Goal: Task Accomplishment & Management: Manage account settings

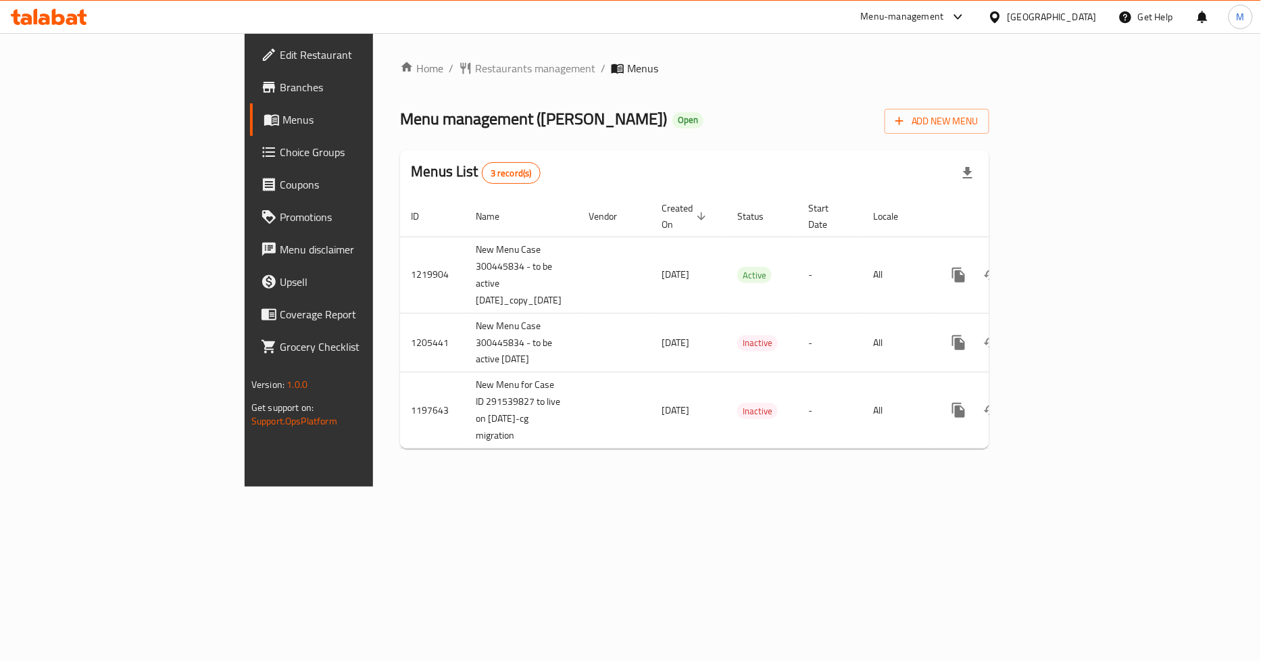
click at [687, 77] on div "Home / Restaurants management / Menus Menu management ( Paul ) Open Add New Men…" at bounding box center [694, 259] width 589 height 399
click at [280, 58] on span "Edit Restaurant" at bounding box center [362, 55] width 165 height 16
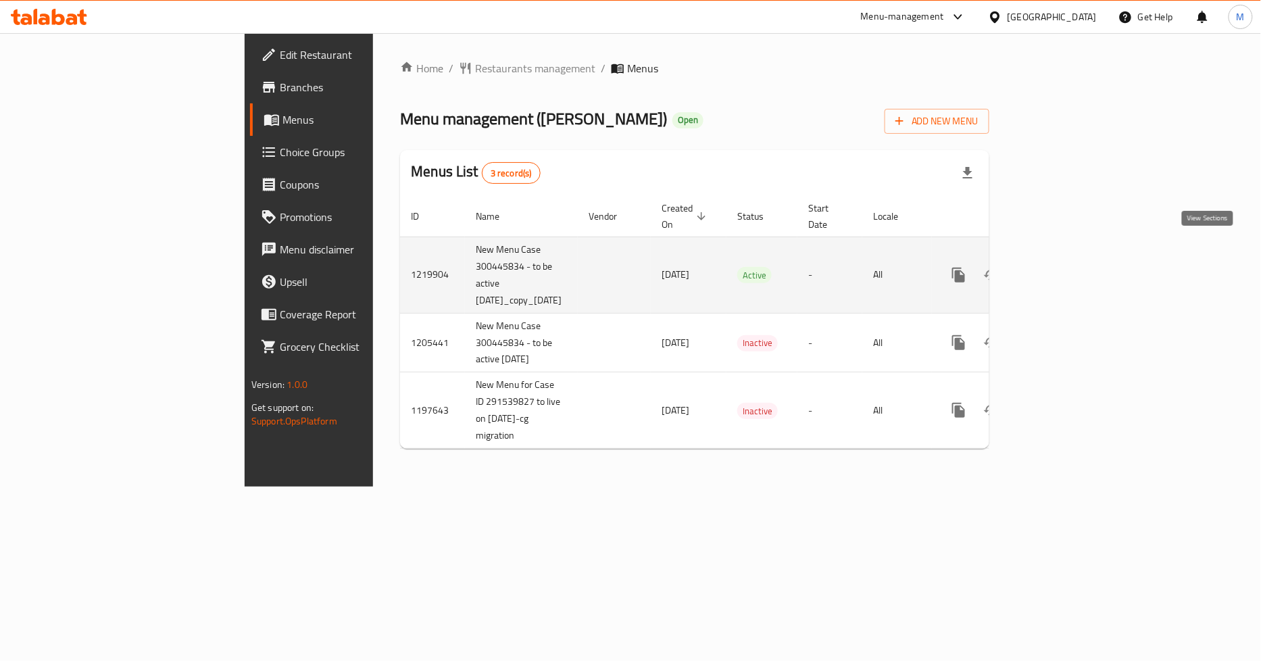
click at [1064, 267] on icon "enhanced table" at bounding box center [1056, 275] width 16 height 16
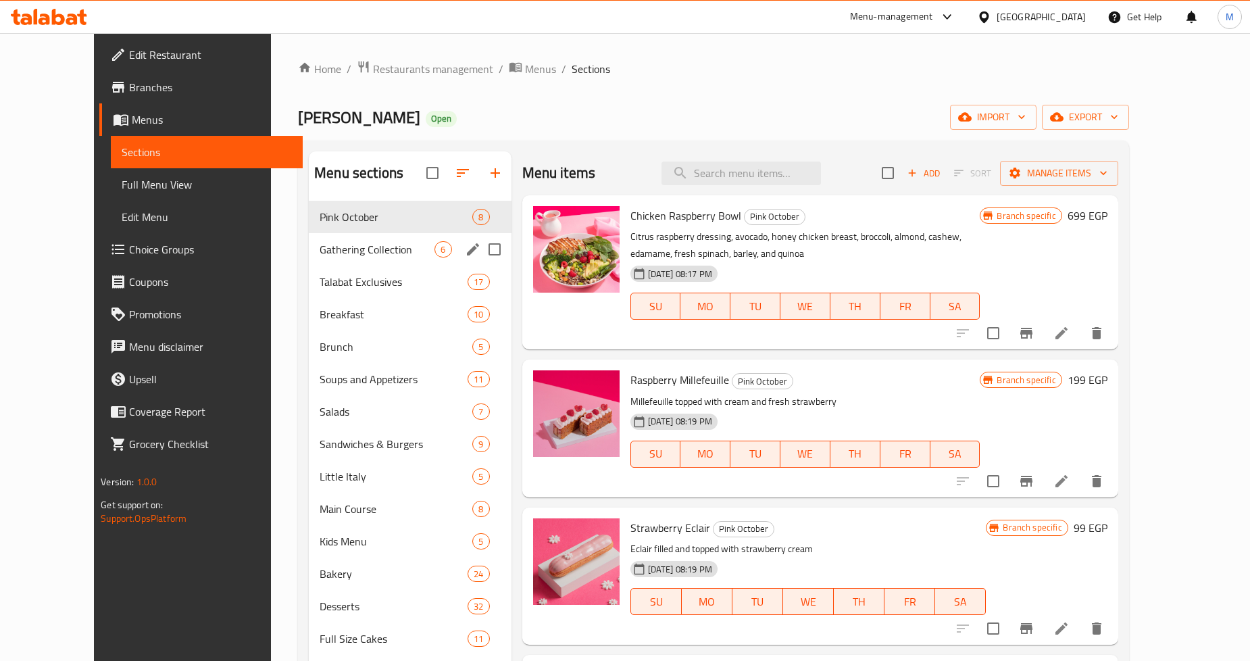
click at [368, 239] on div "Gathering Collection 6" at bounding box center [410, 249] width 202 height 32
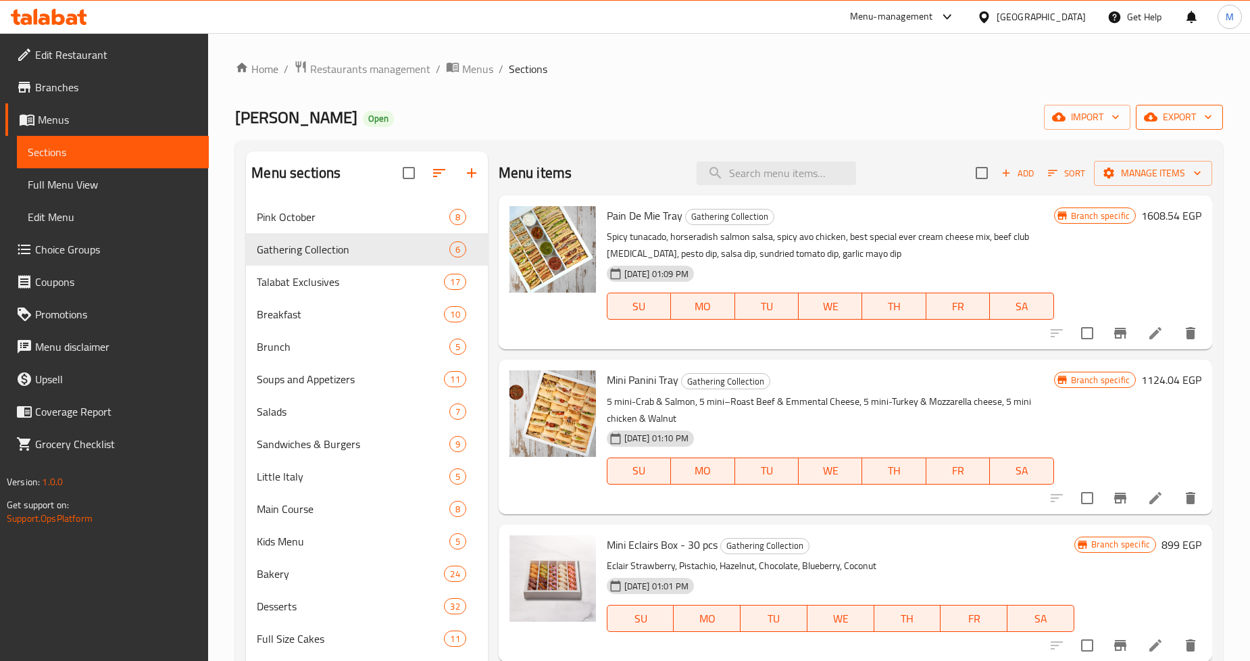
click at [1187, 127] on button "export" at bounding box center [1179, 117] width 87 height 25
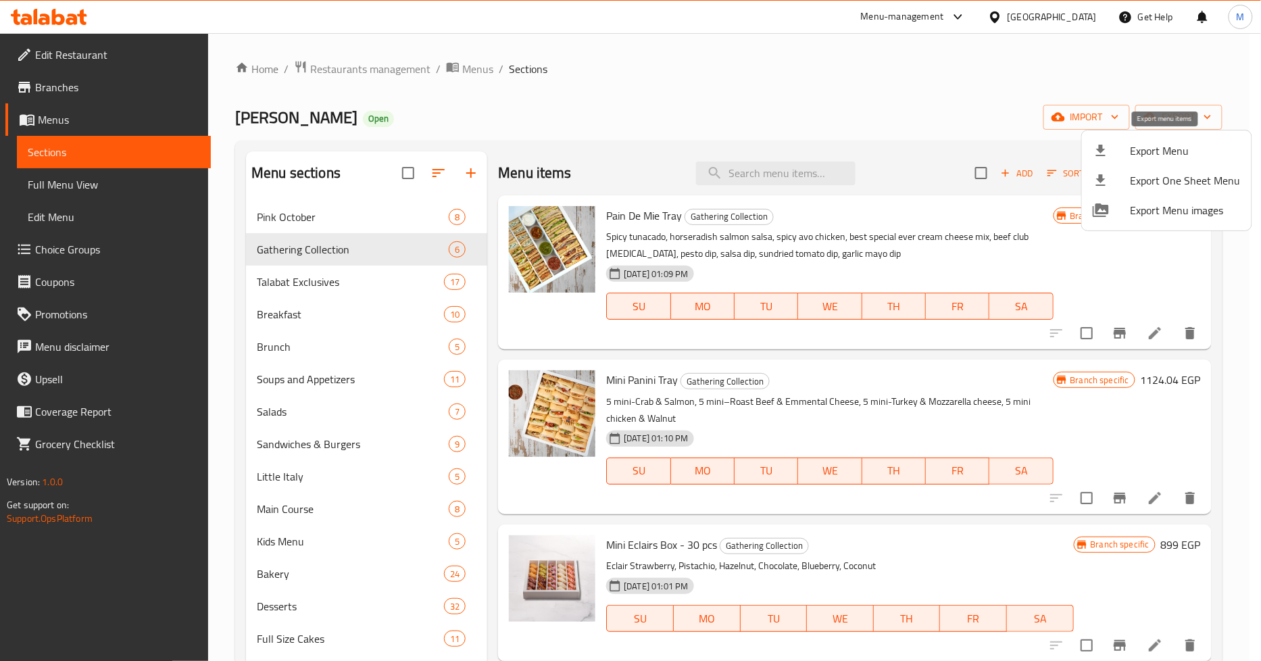
click at [1119, 157] on div at bounding box center [1112, 151] width 38 height 16
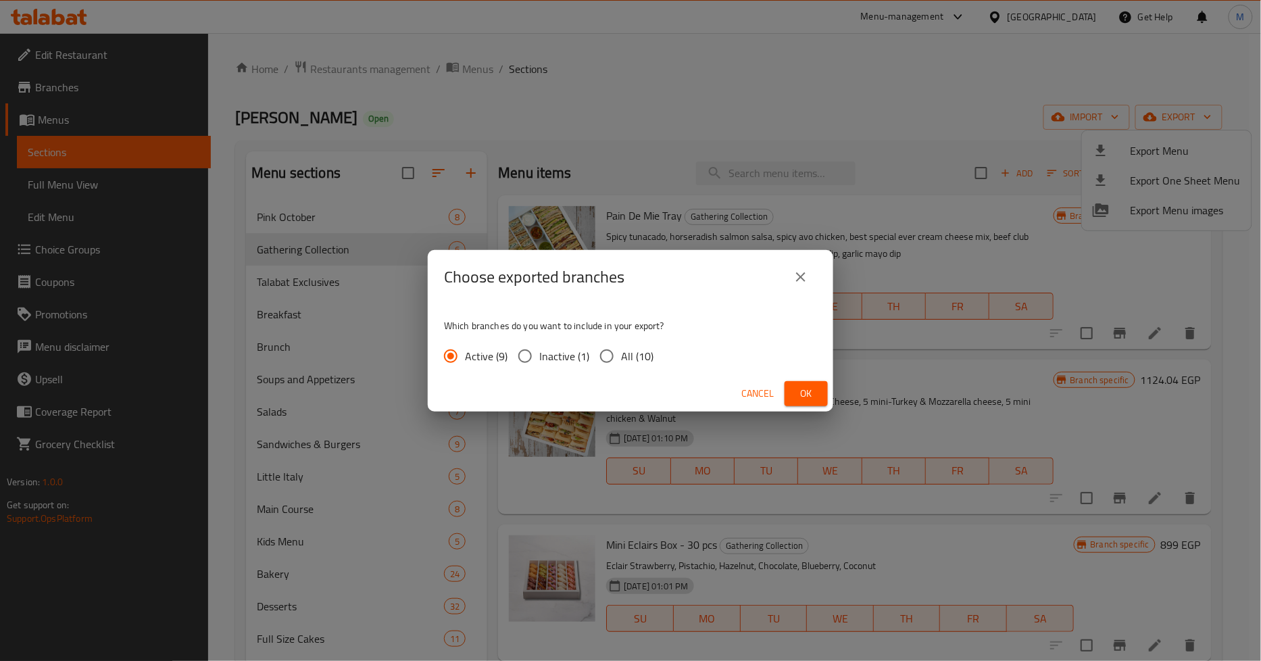
click at [643, 354] on span "All (10)" at bounding box center [637, 356] width 32 height 16
click at [621, 354] on input "All (10)" at bounding box center [607, 356] width 28 height 28
radio input "true"
click at [812, 390] on span "Ok" at bounding box center [806, 393] width 22 height 17
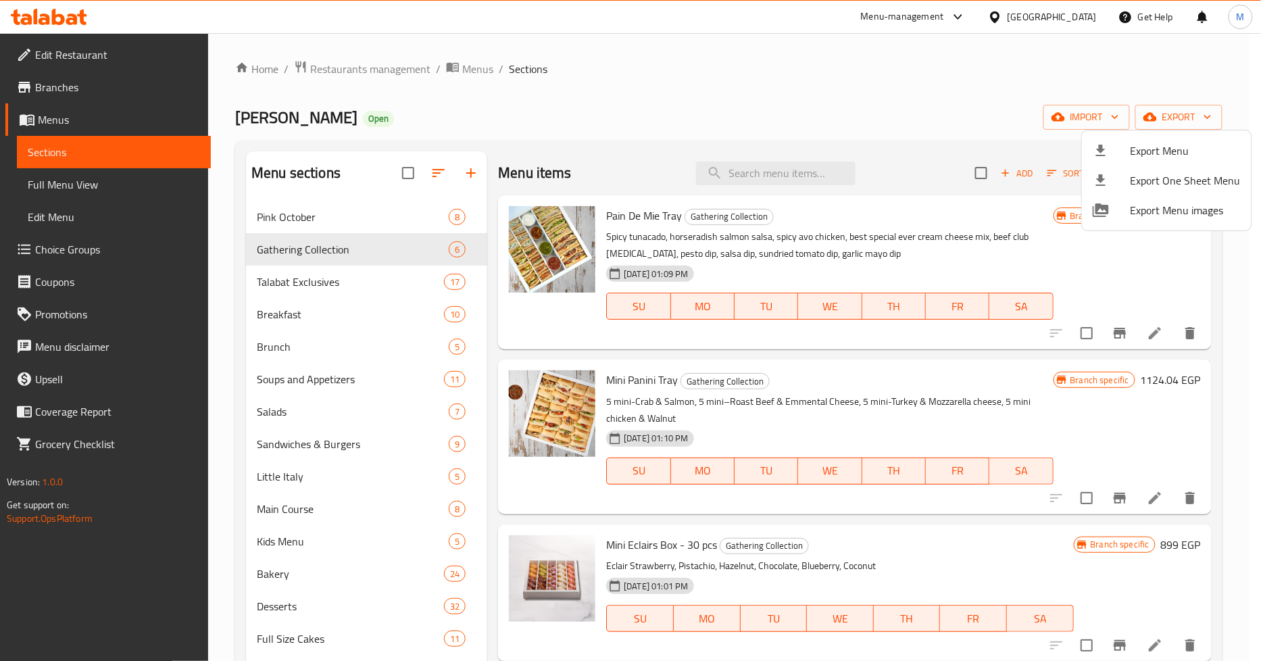
click at [574, 137] on div at bounding box center [630, 330] width 1261 height 661
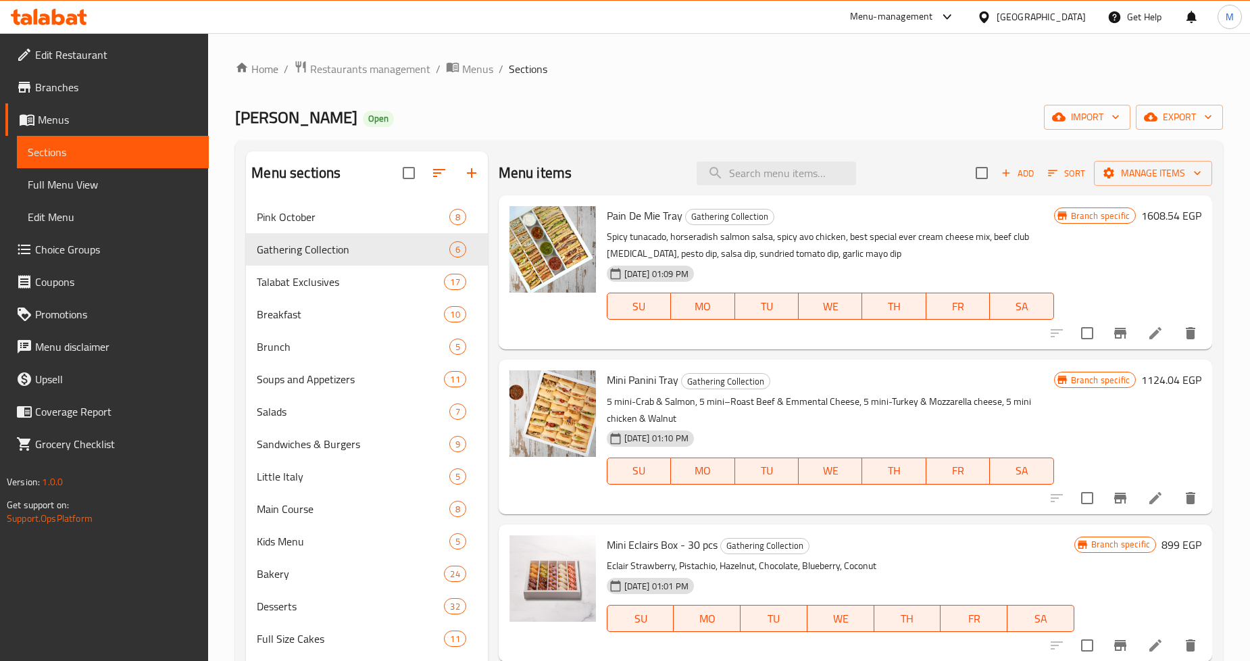
click at [617, 95] on div "Home / Restaurants management / Menus / Sections Paul Open import export Menu s…" at bounding box center [729, 511] width 988 height 903
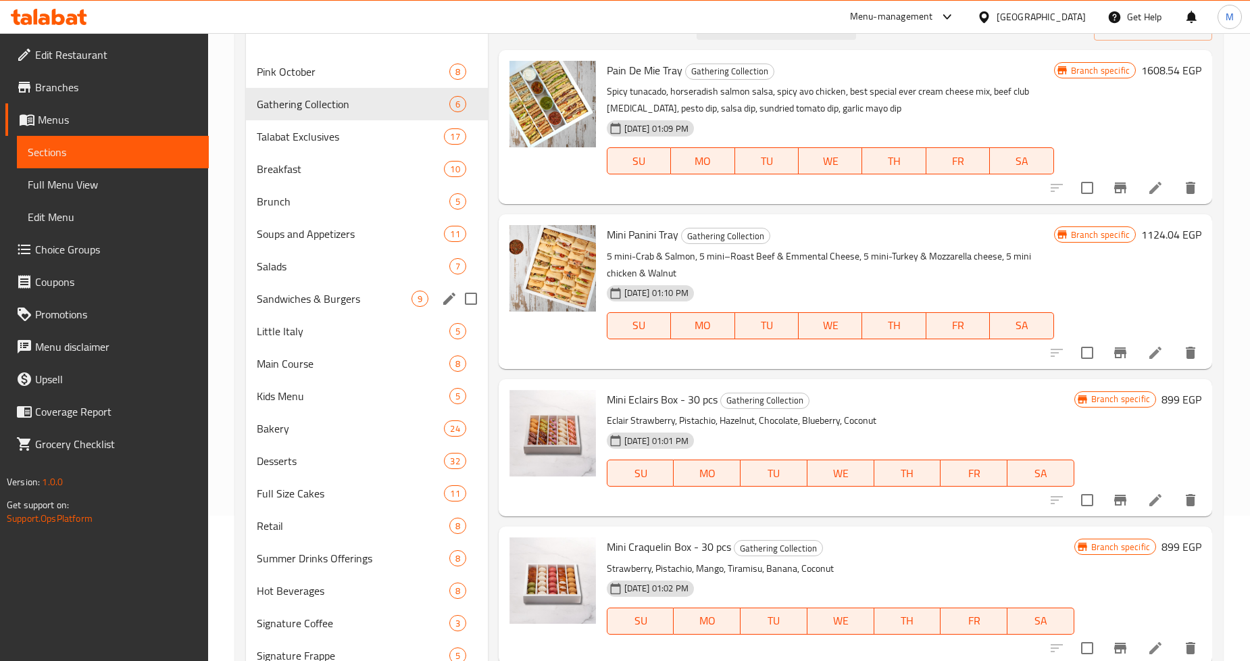
scroll to position [150, 0]
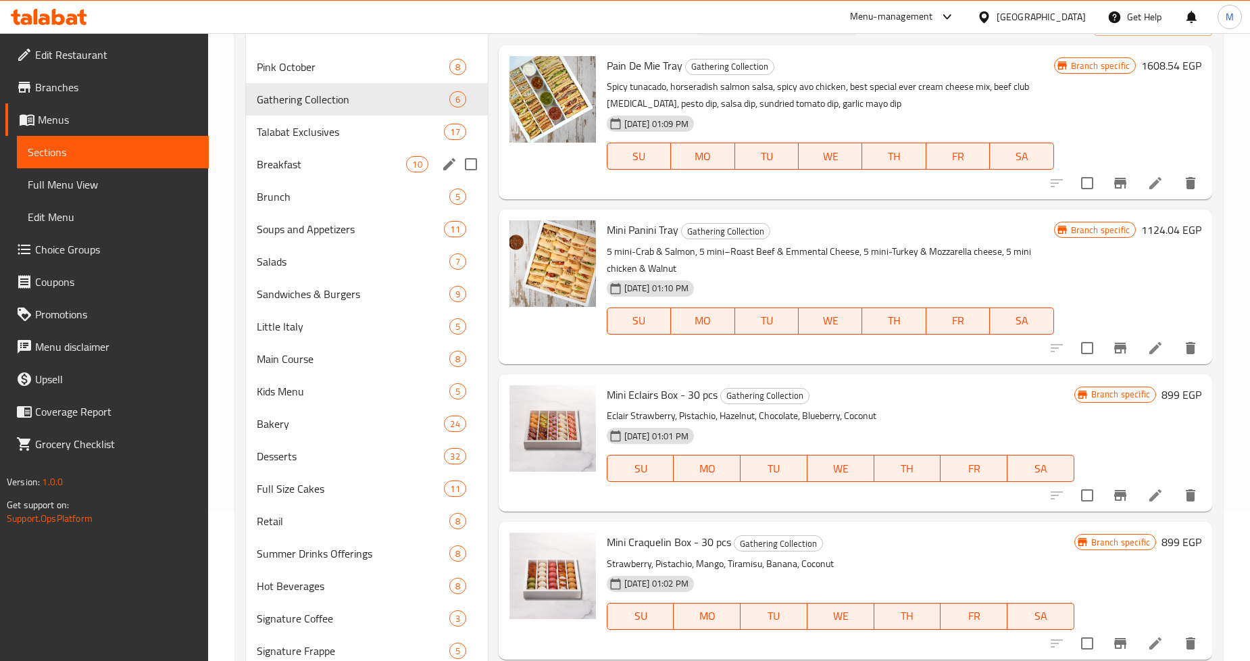
click at [326, 173] on div "Breakfast 10" at bounding box center [366, 164] width 241 height 32
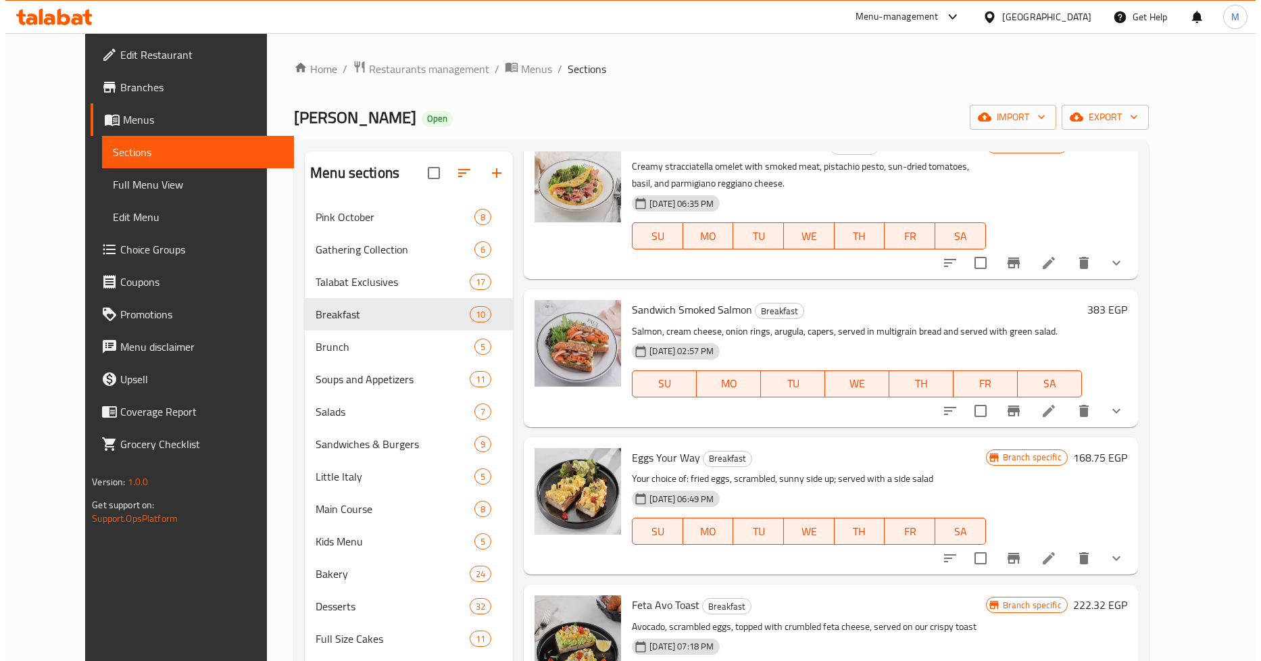
scroll to position [225, 0]
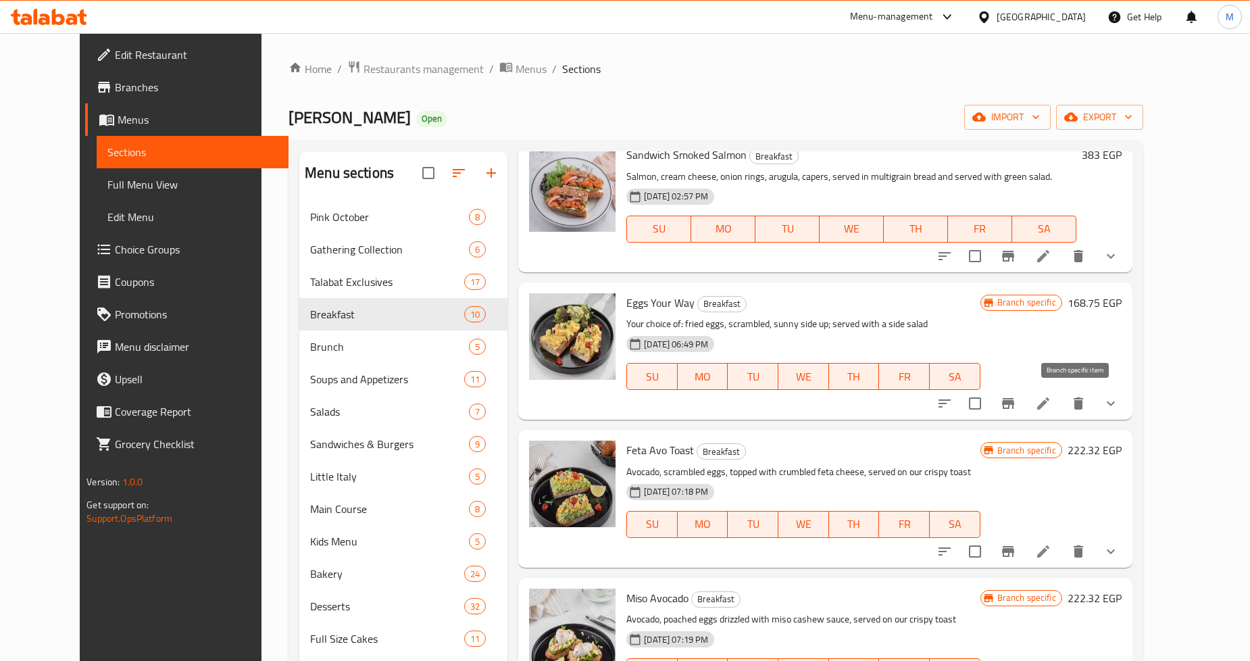
click at [1014, 401] on icon "Branch-specific-item" at bounding box center [1008, 403] width 12 height 11
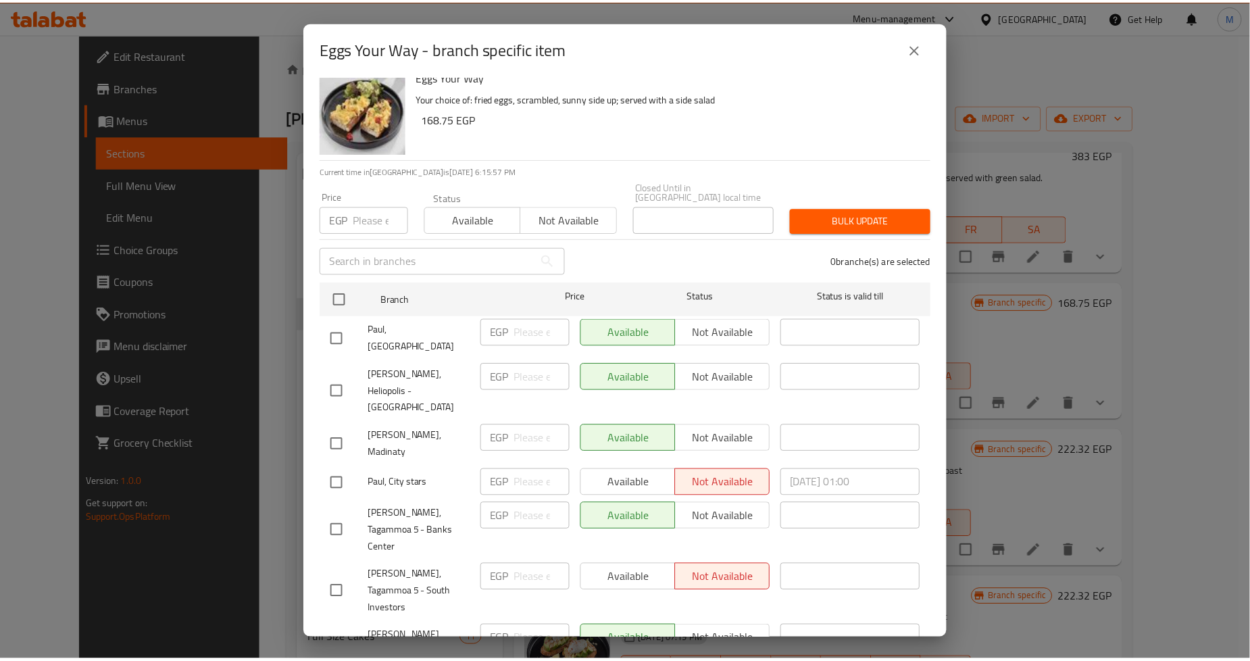
scroll to position [0, 0]
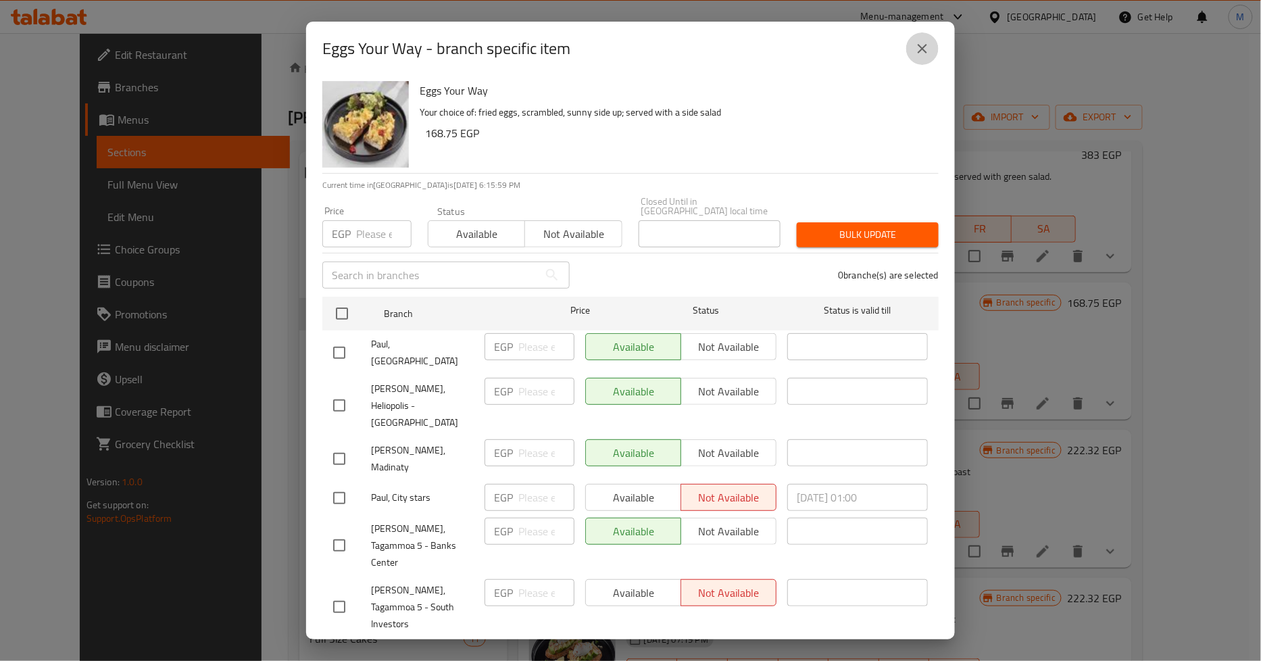
click at [923, 41] on icon "close" at bounding box center [922, 49] width 16 height 16
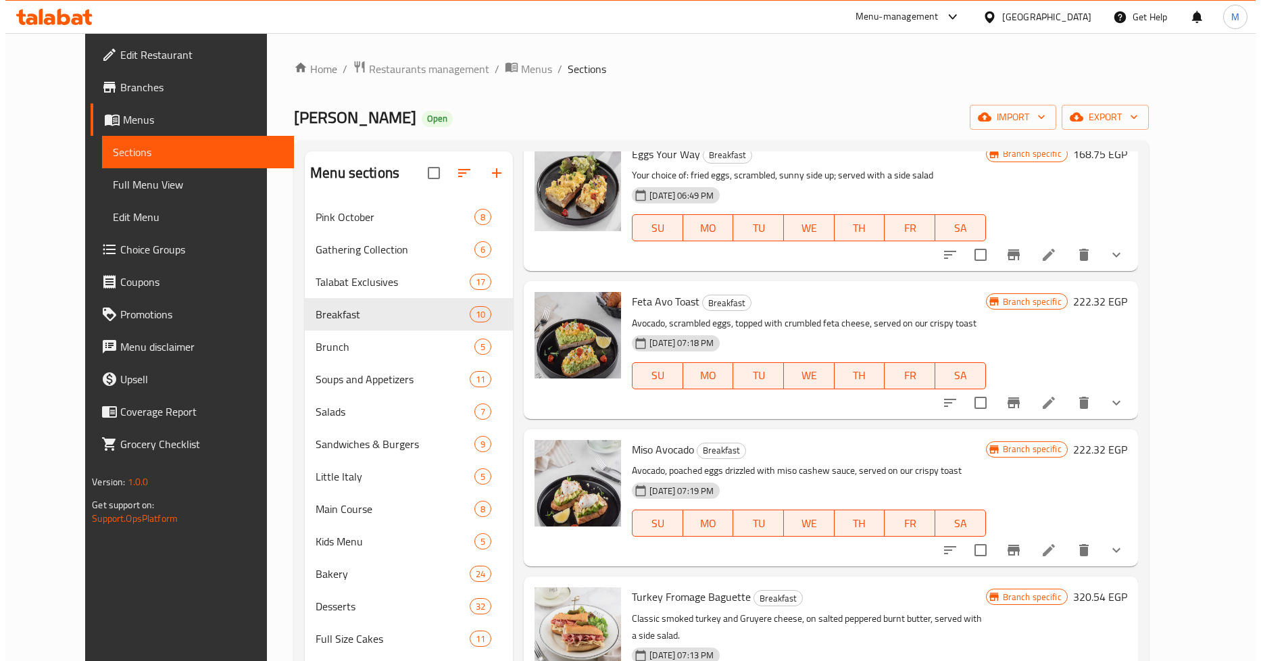
scroll to position [375, 0]
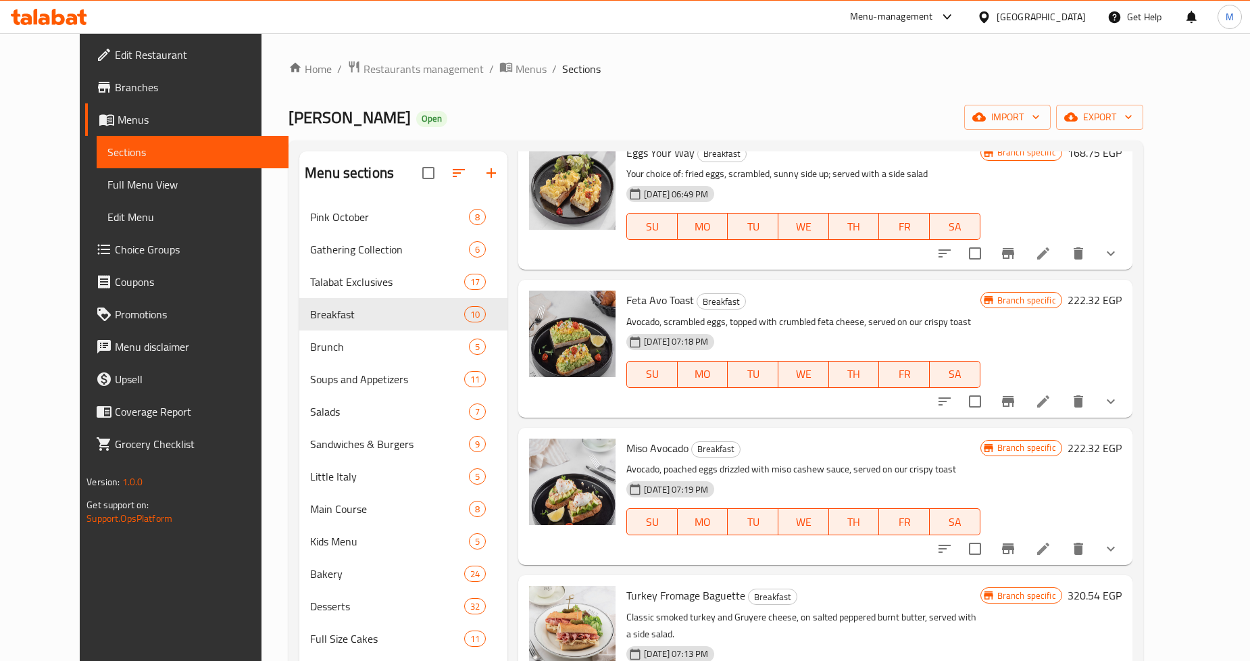
click at [1016, 407] on icon "Branch-specific-item" at bounding box center [1008, 401] width 16 height 16
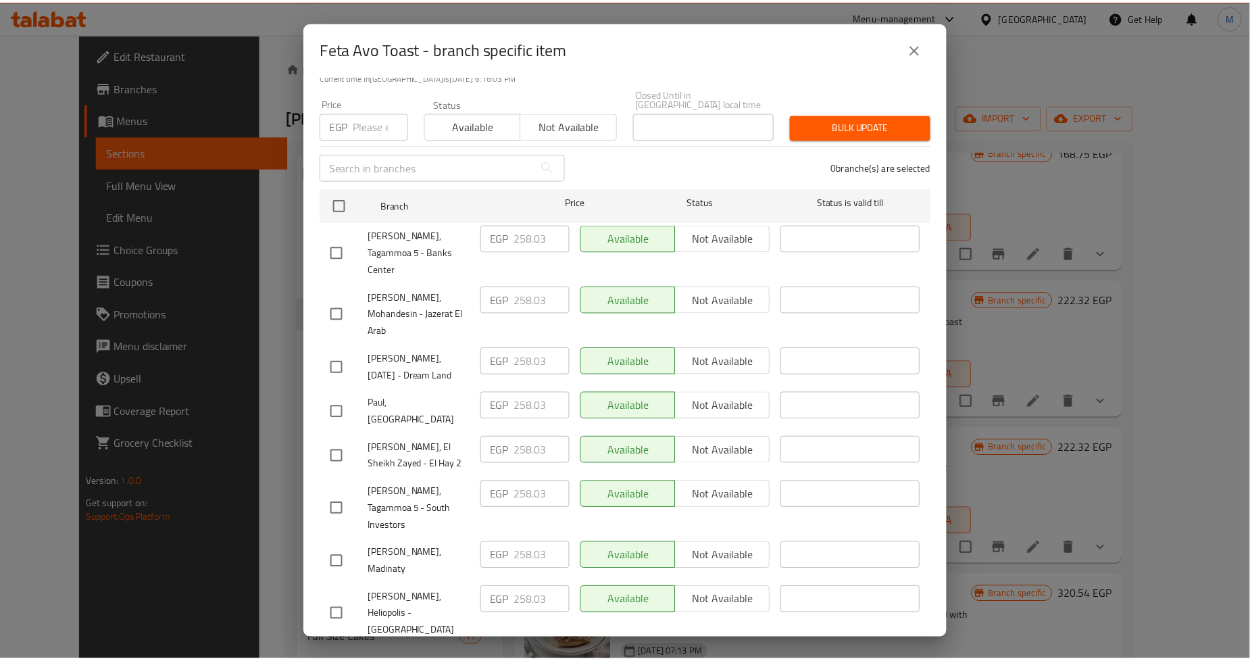
scroll to position [0, 0]
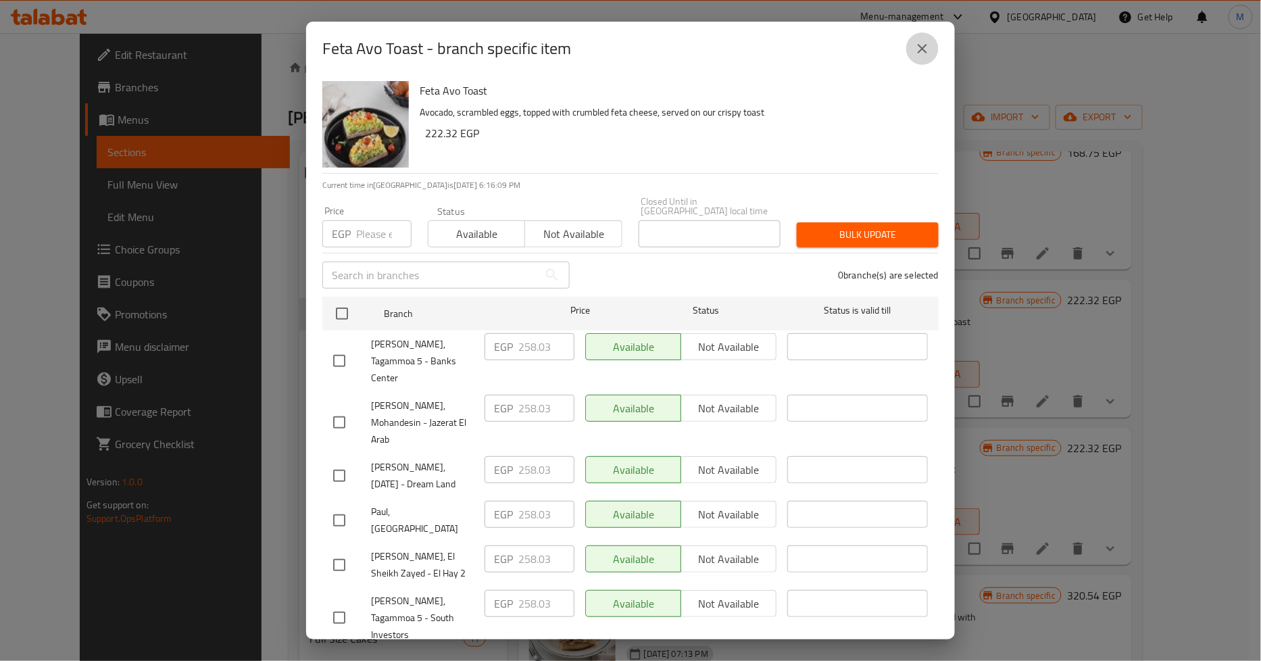
click at [918, 45] on icon "close" at bounding box center [922, 48] width 9 height 9
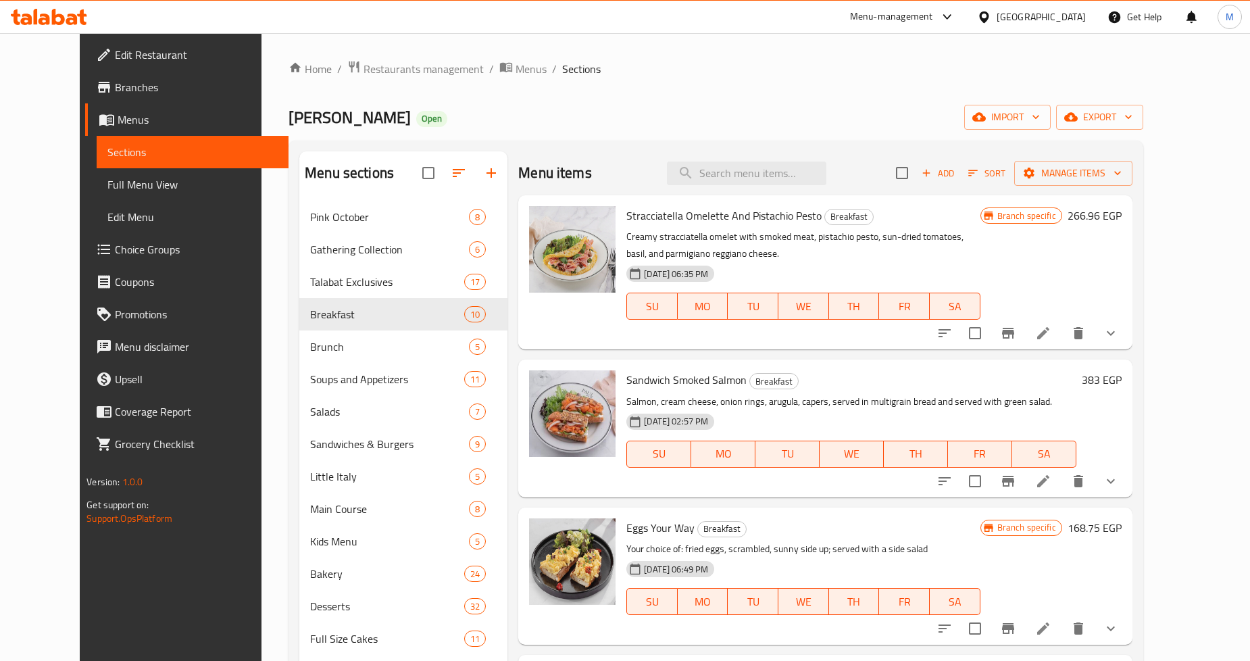
click at [622, 160] on div "Menu items Add Sort Manage items" at bounding box center [825, 173] width 614 height 44
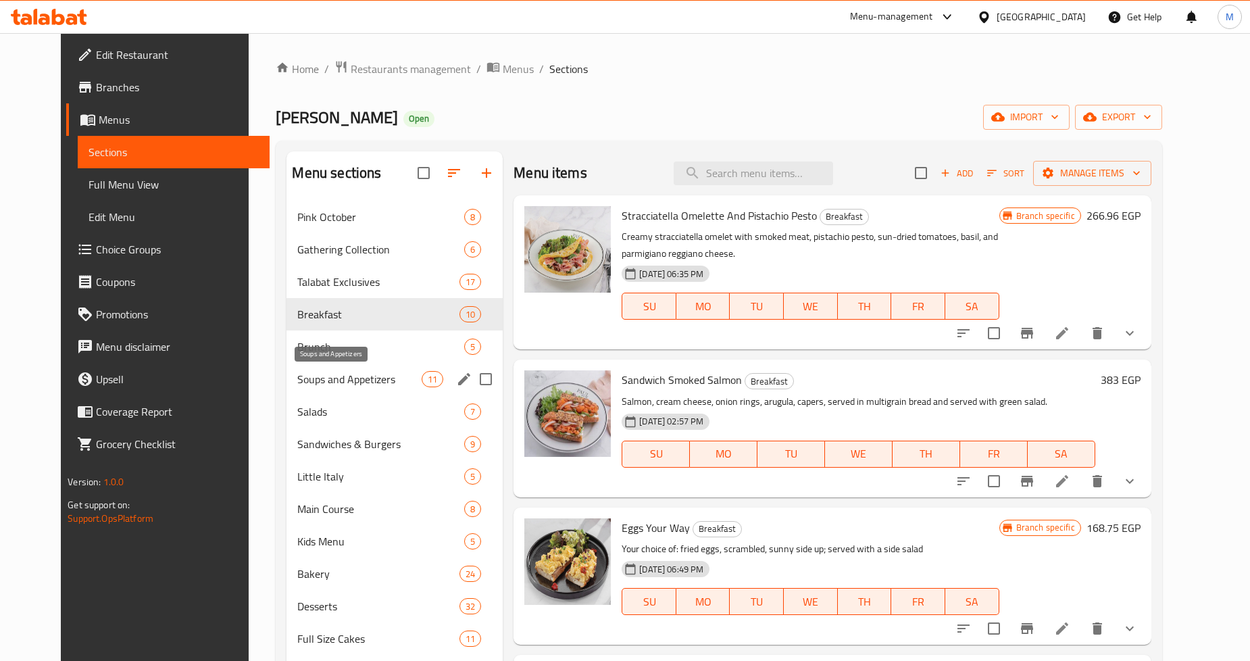
click at [347, 382] on span "Soups and Appetizers" at bounding box center [359, 379] width 124 height 16
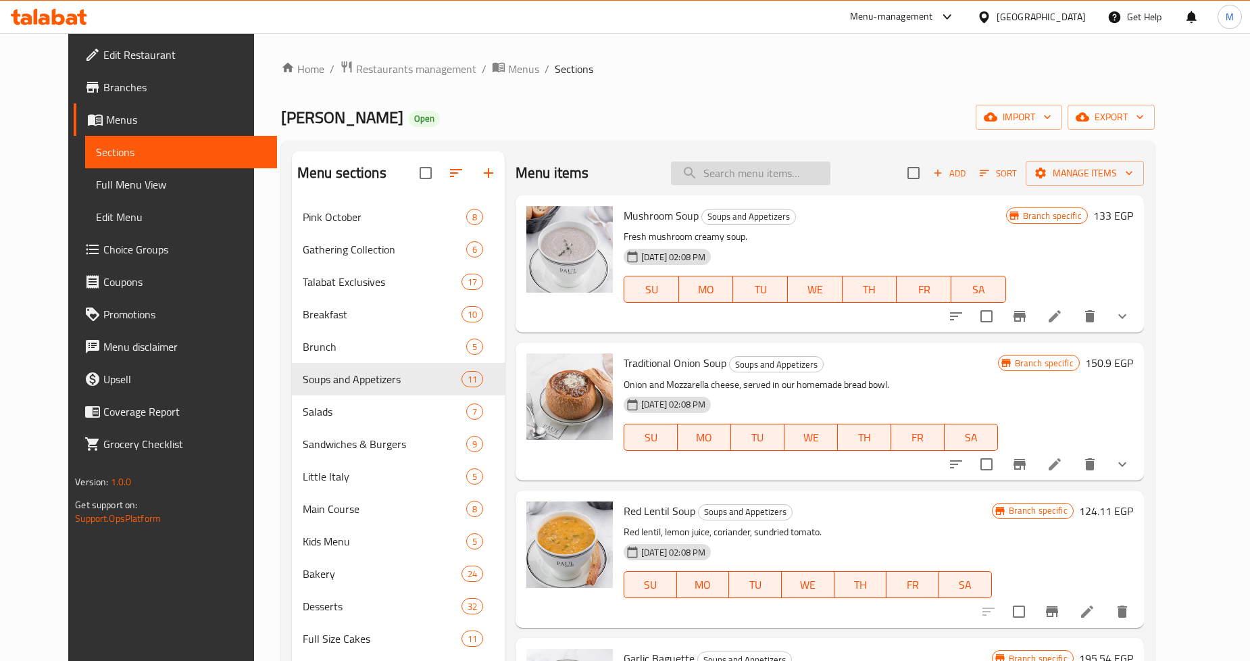
click at [805, 176] on input "search" at bounding box center [750, 173] width 159 height 24
paste input "Shrimp Burrata Rose"
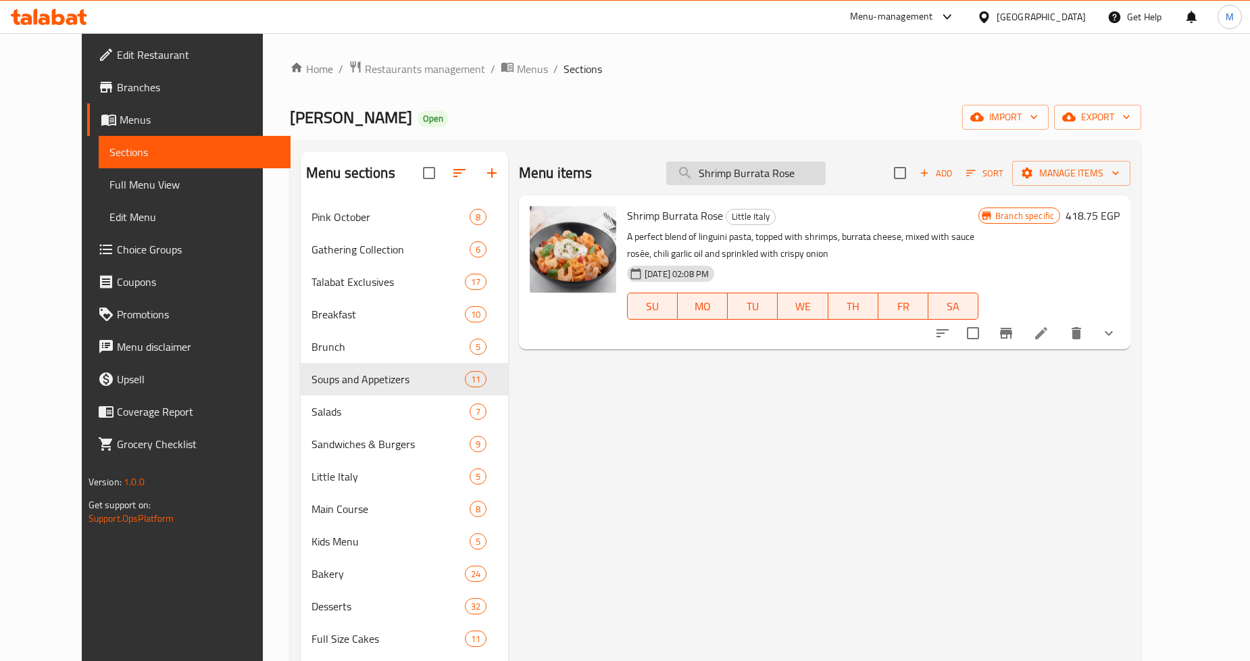
click at [787, 164] on input "Shrimp Burrata Rose" at bounding box center [745, 173] width 159 height 24
paste input "Fresh Strawaberry Juice"
click at [787, 164] on input "Shrimp Fresh Strawaberry JuiceRose" at bounding box center [745, 173] width 159 height 24
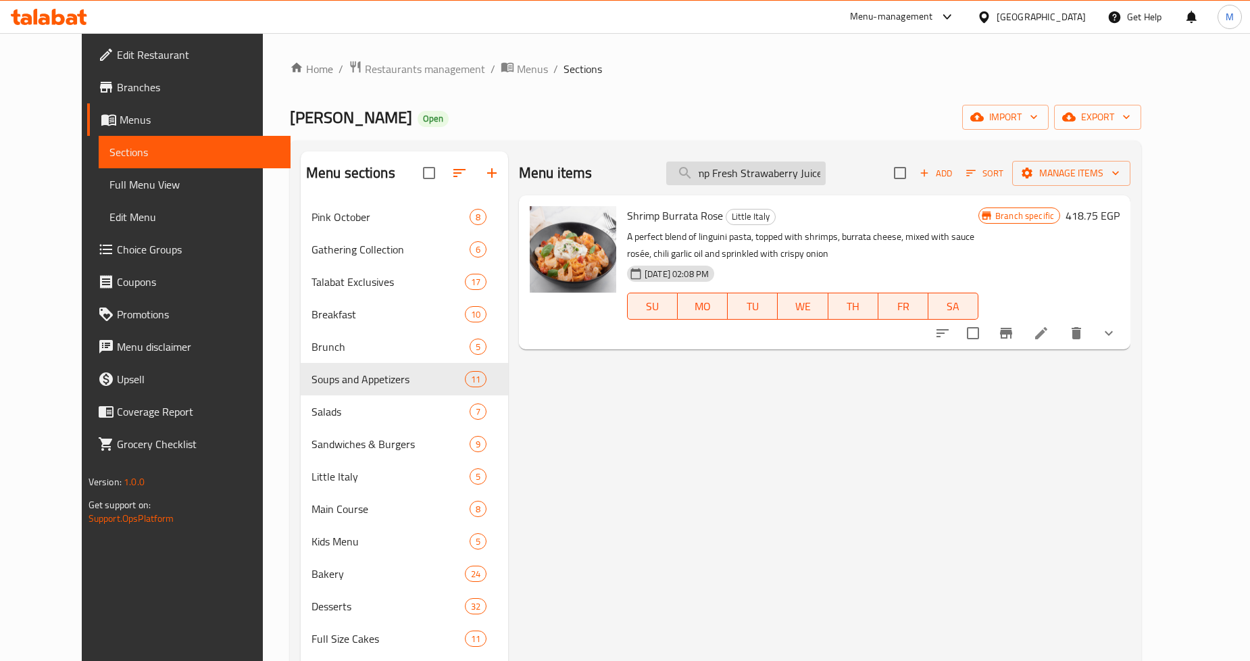
paste input "Fresh Strawaberry Juic"
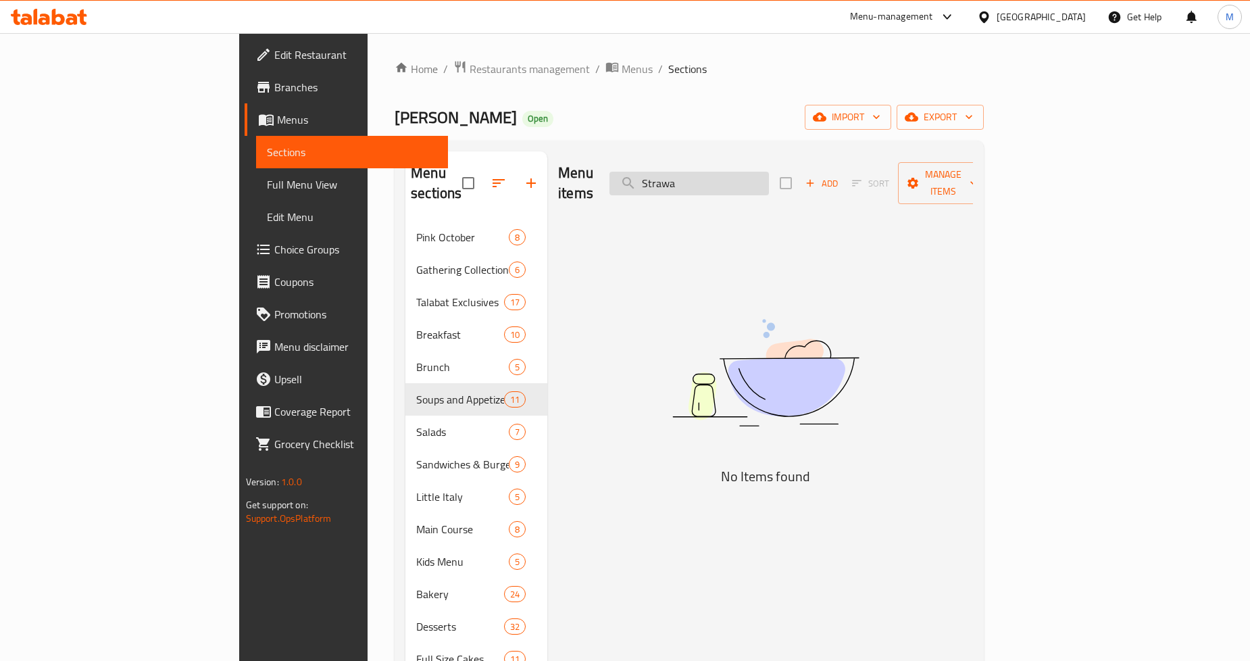
click at [751, 178] on input "Strawa" at bounding box center [688, 184] width 159 height 24
paste input "Juice"
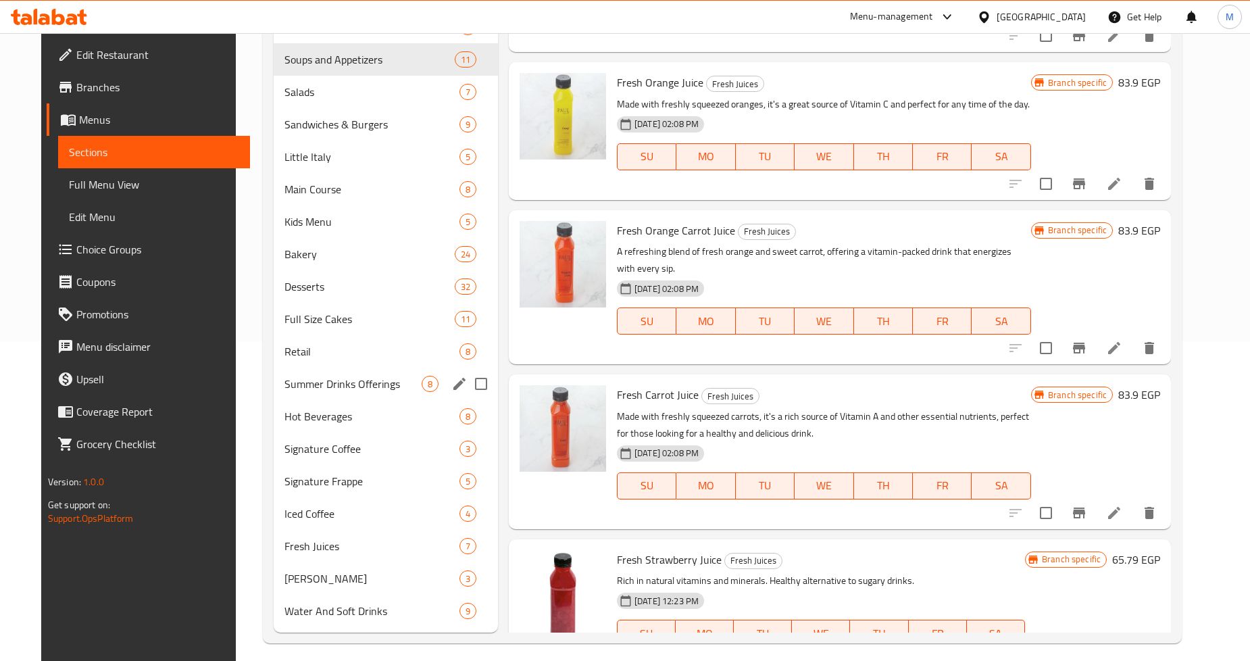
scroll to position [328, 0]
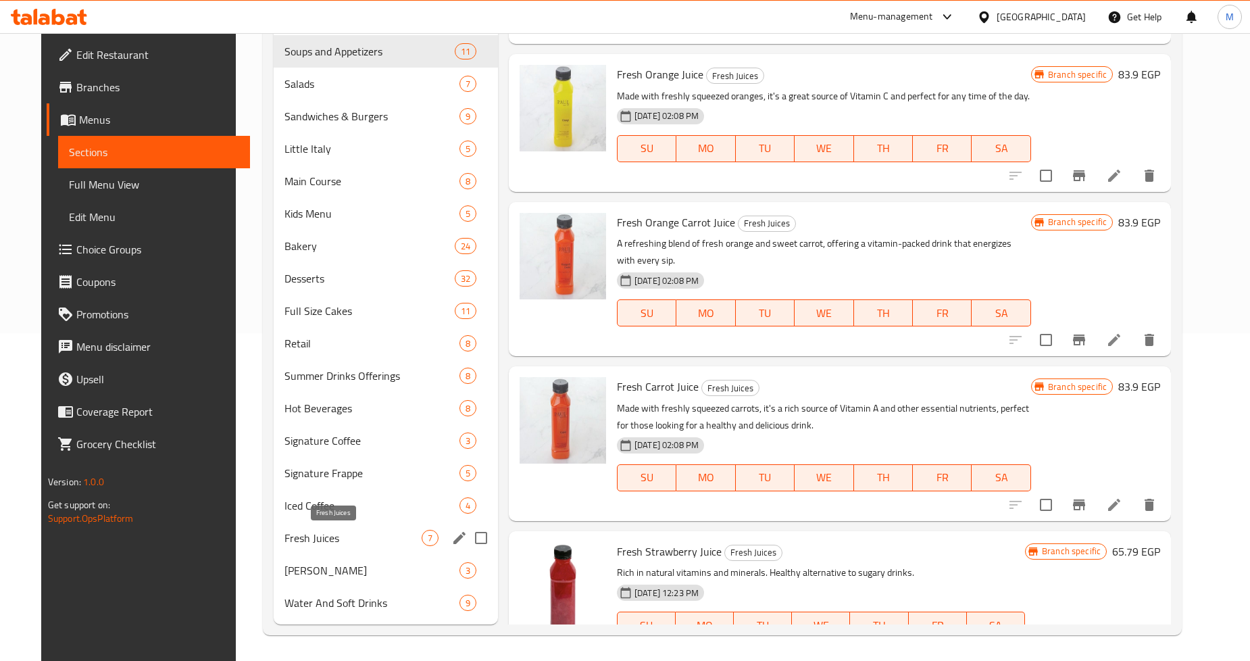
type input "Juice"
click at [345, 536] on span "Fresh Juices" at bounding box center [352, 538] width 137 height 16
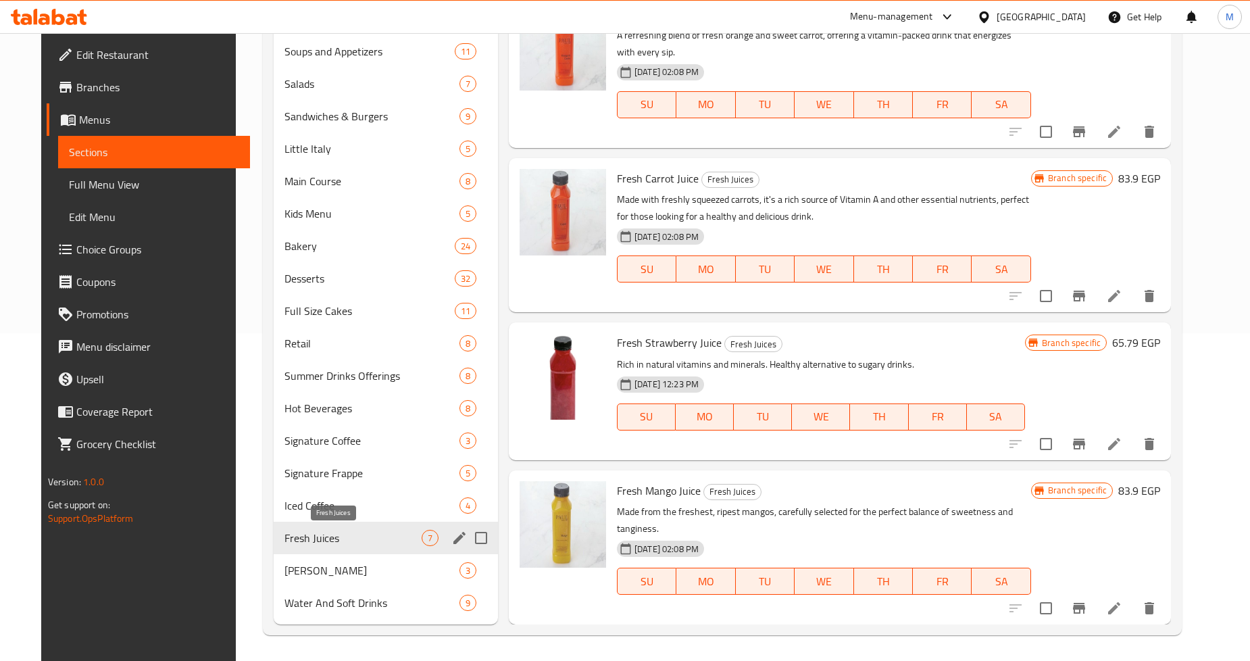
scroll to position [282, 0]
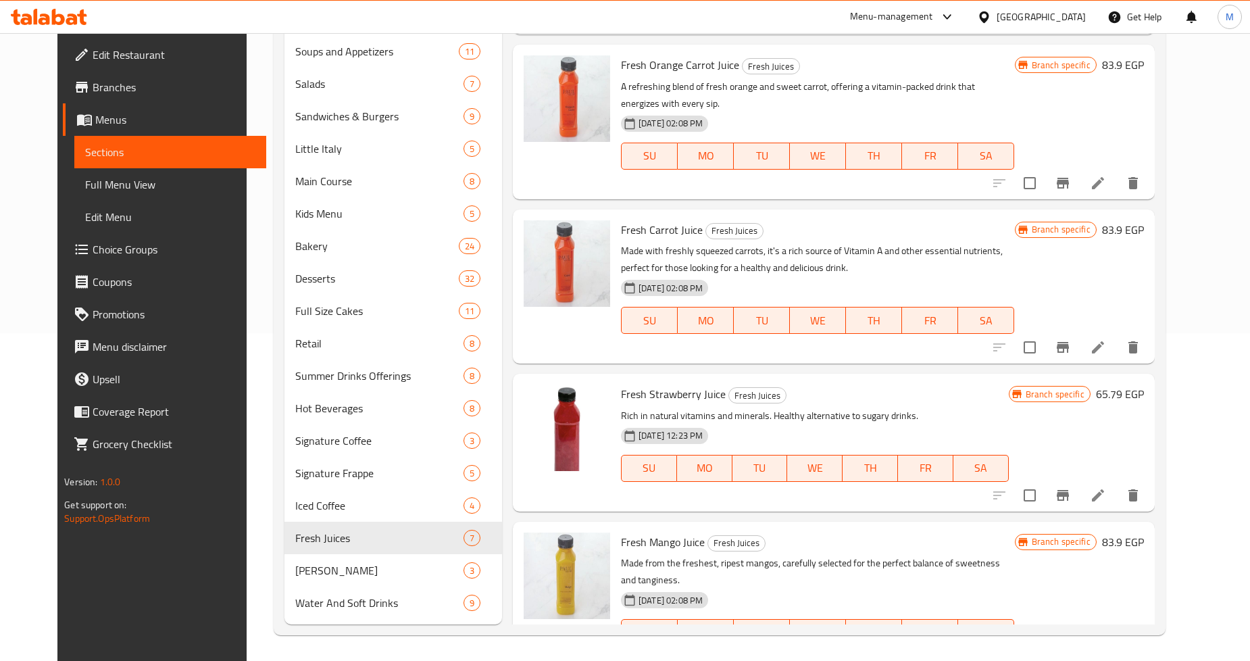
click at [666, 384] on span "Fresh Strawberry Juice" at bounding box center [673, 394] width 105 height 20
copy h6 "Fresh Strawberry Juice"
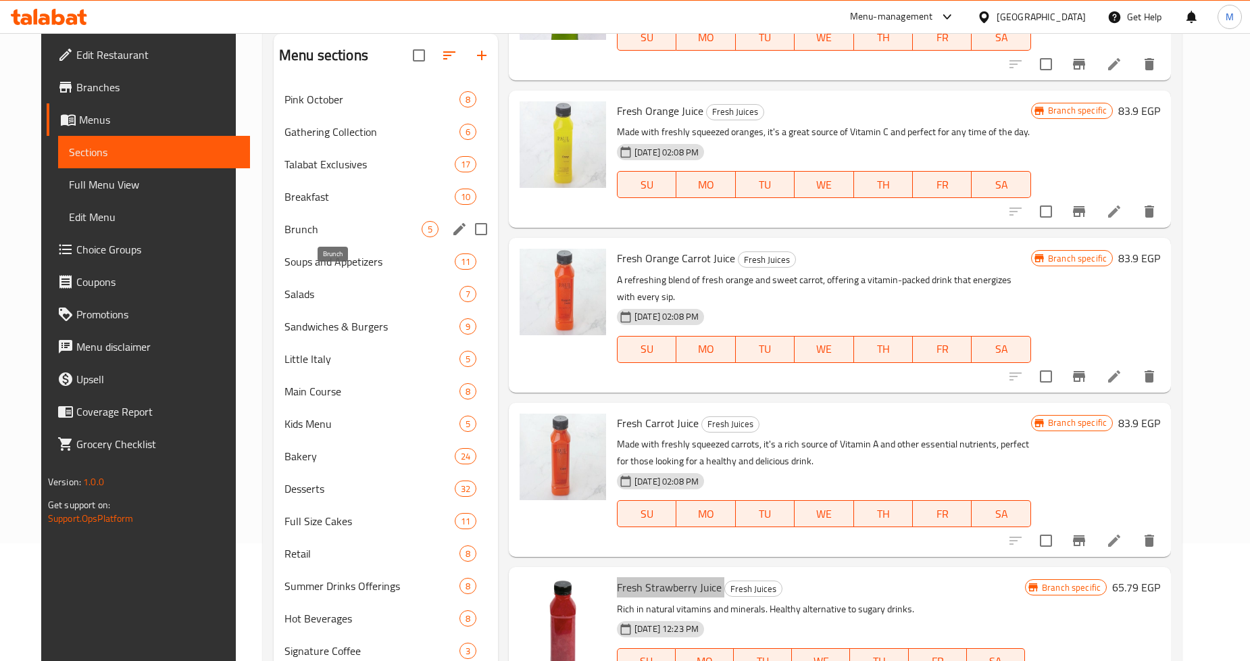
scroll to position [328, 0]
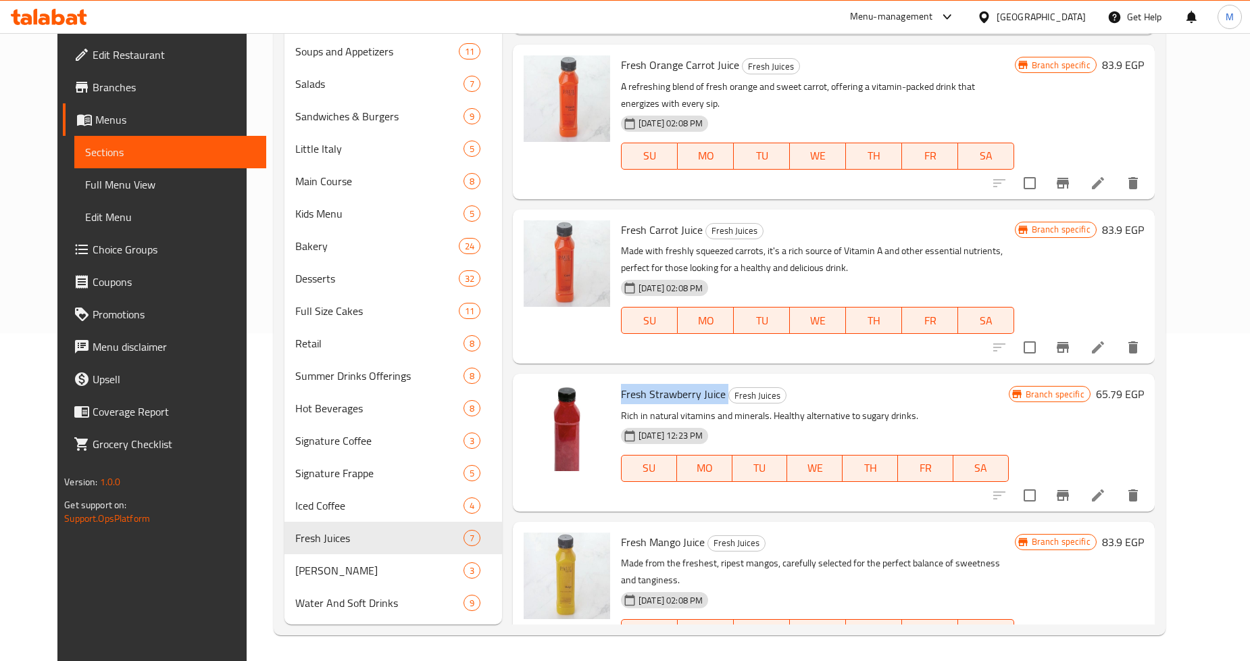
click at [122, 255] on span "Choice Groups" at bounding box center [174, 249] width 163 height 16
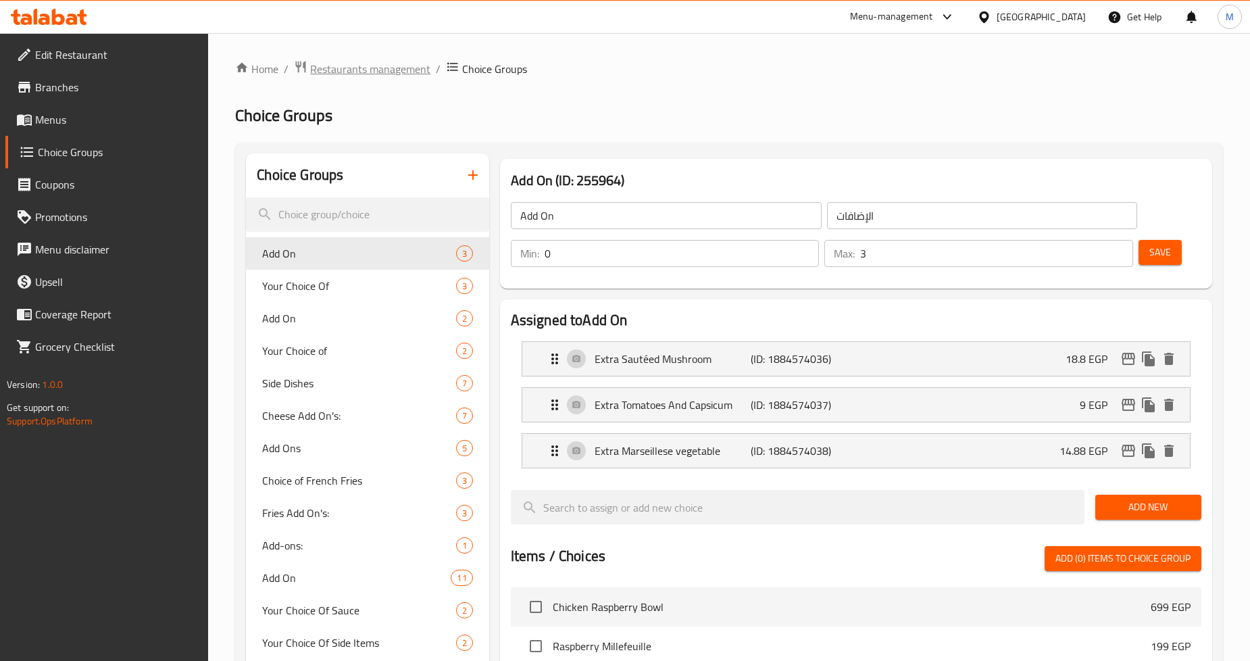
click at [352, 70] on span "Restaurants management" at bounding box center [370, 69] width 120 height 16
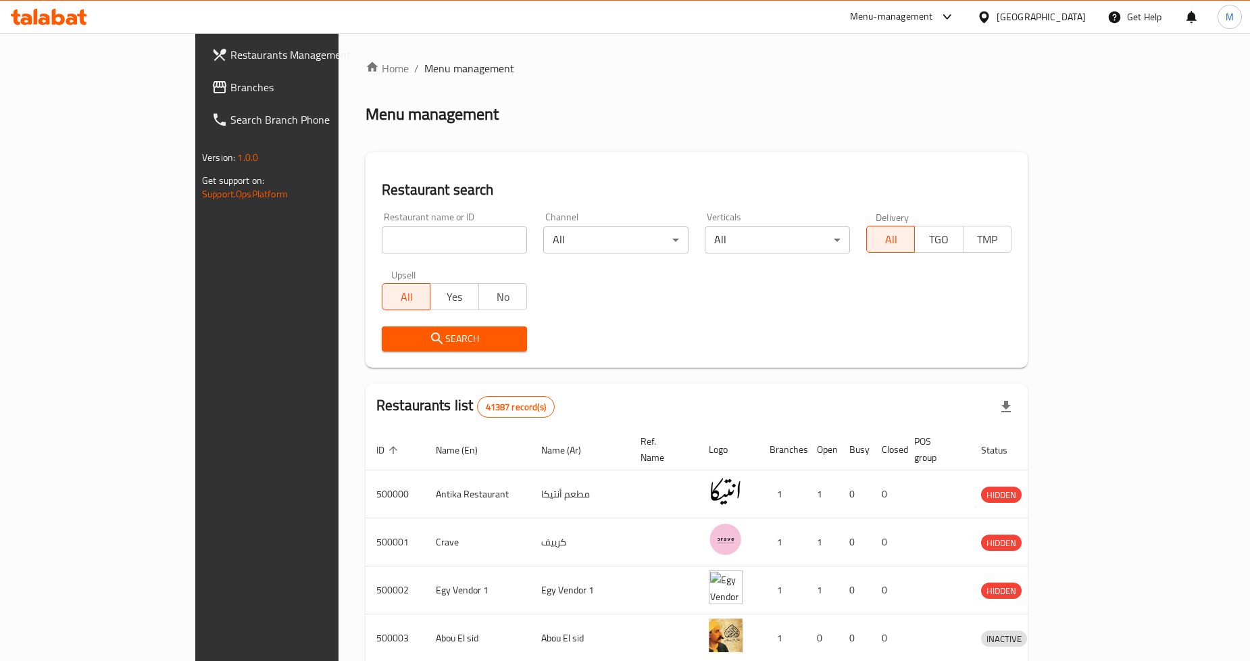
click at [201, 77] on link "Branches" at bounding box center [302, 87] width 203 height 32
